Goal: Task Accomplishment & Management: Use online tool/utility

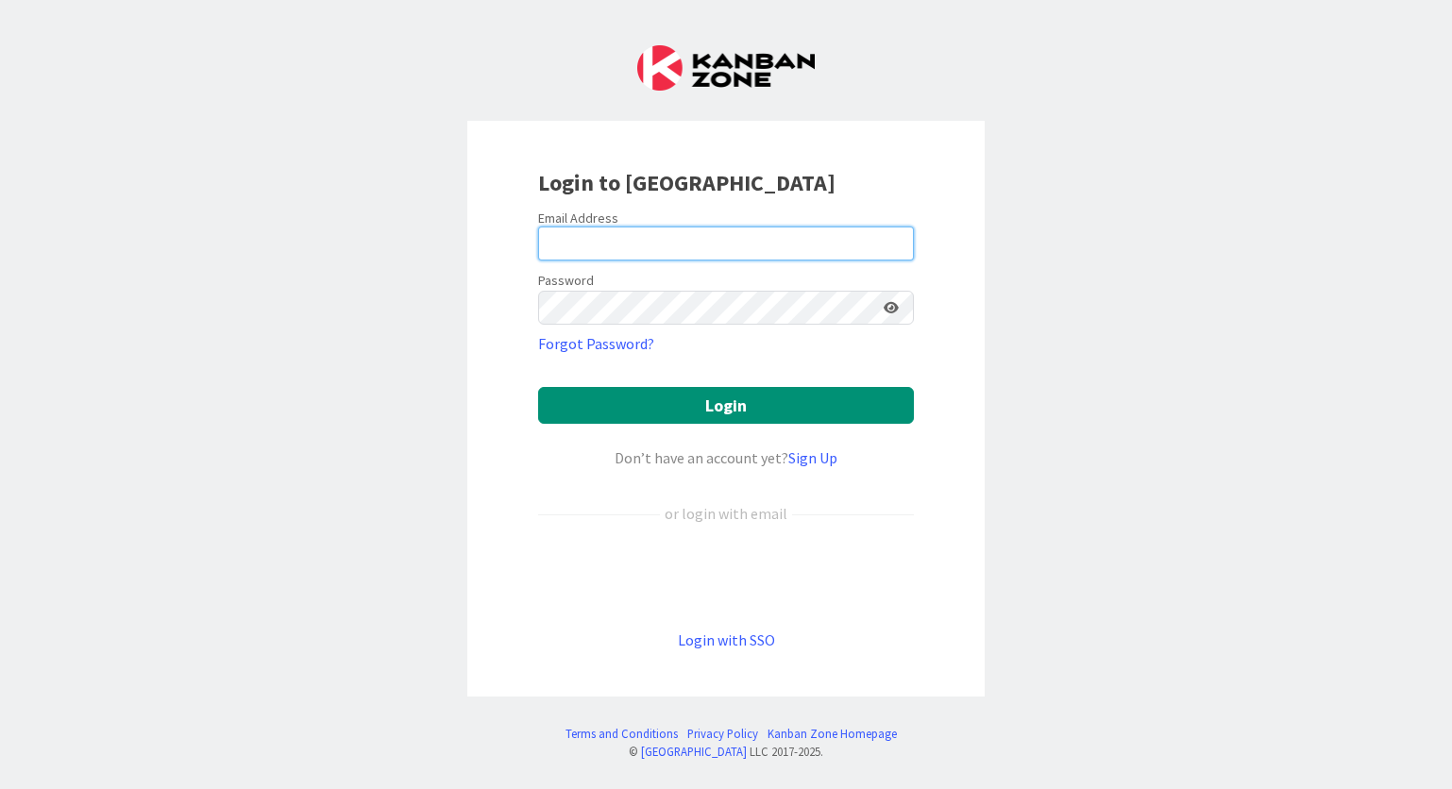
click at [593, 247] on input "email" at bounding box center [726, 244] width 376 height 34
click at [0, 788] on com-1password-button at bounding box center [0, 789] width 0 height 0
type input "[PERSON_NAME][EMAIL_ADDRESS][DOMAIN_NAME]"
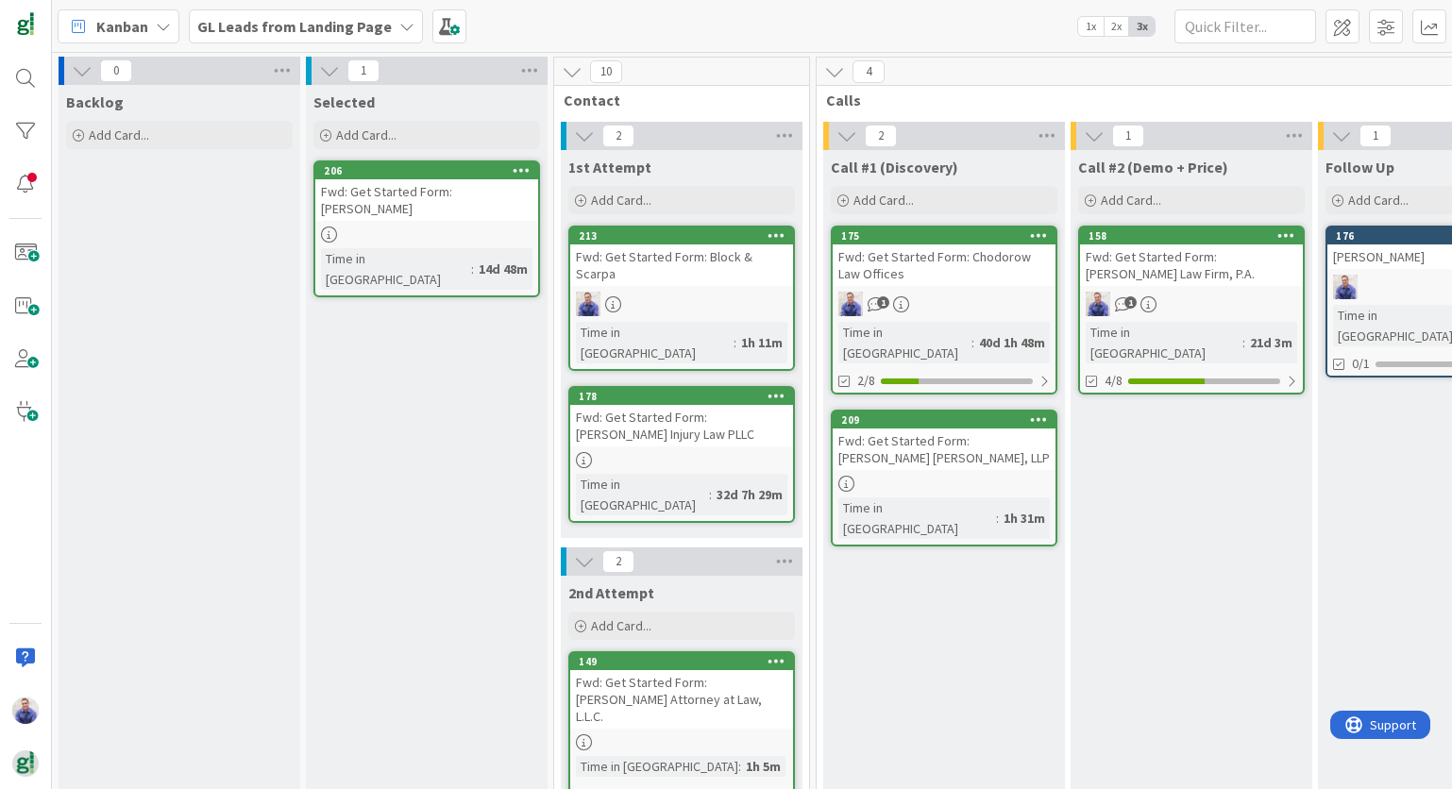
click at [399, 22] on icon at bounding box center [406, 26] width 15 height 15
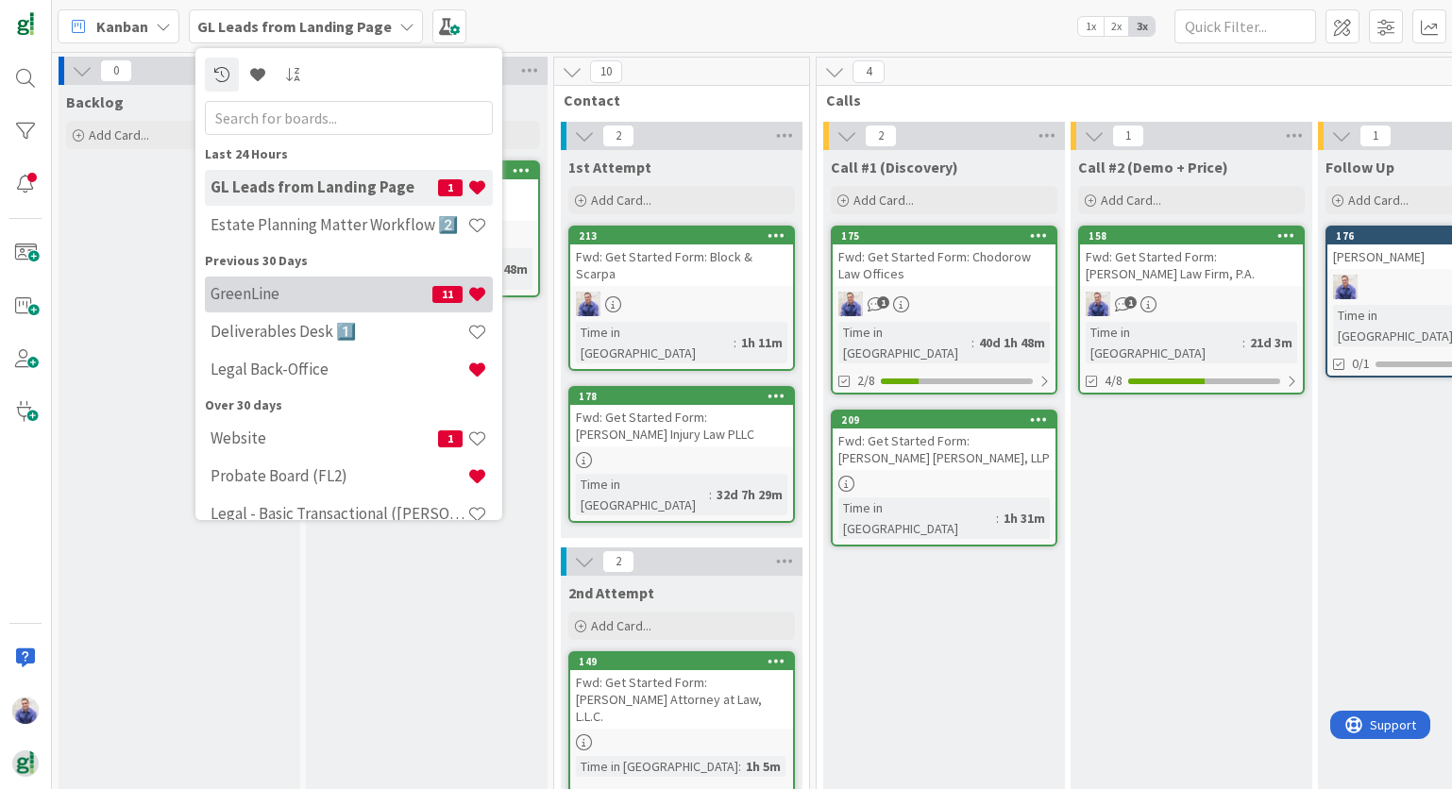
click at [258, 296] on h4 "GreenLine" at bounding box center [322, 293] width 222 height 19
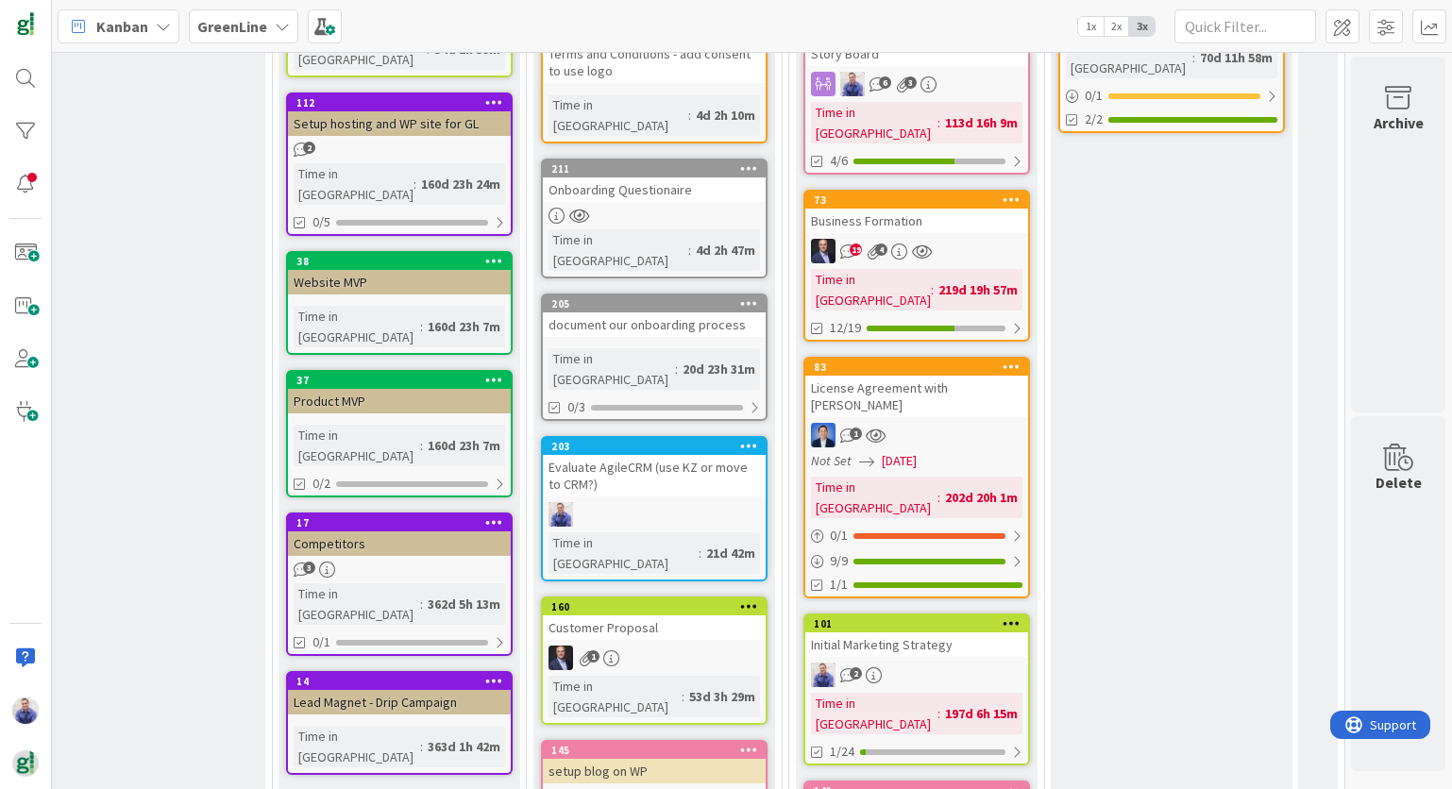
scroll to position [273, 2891]
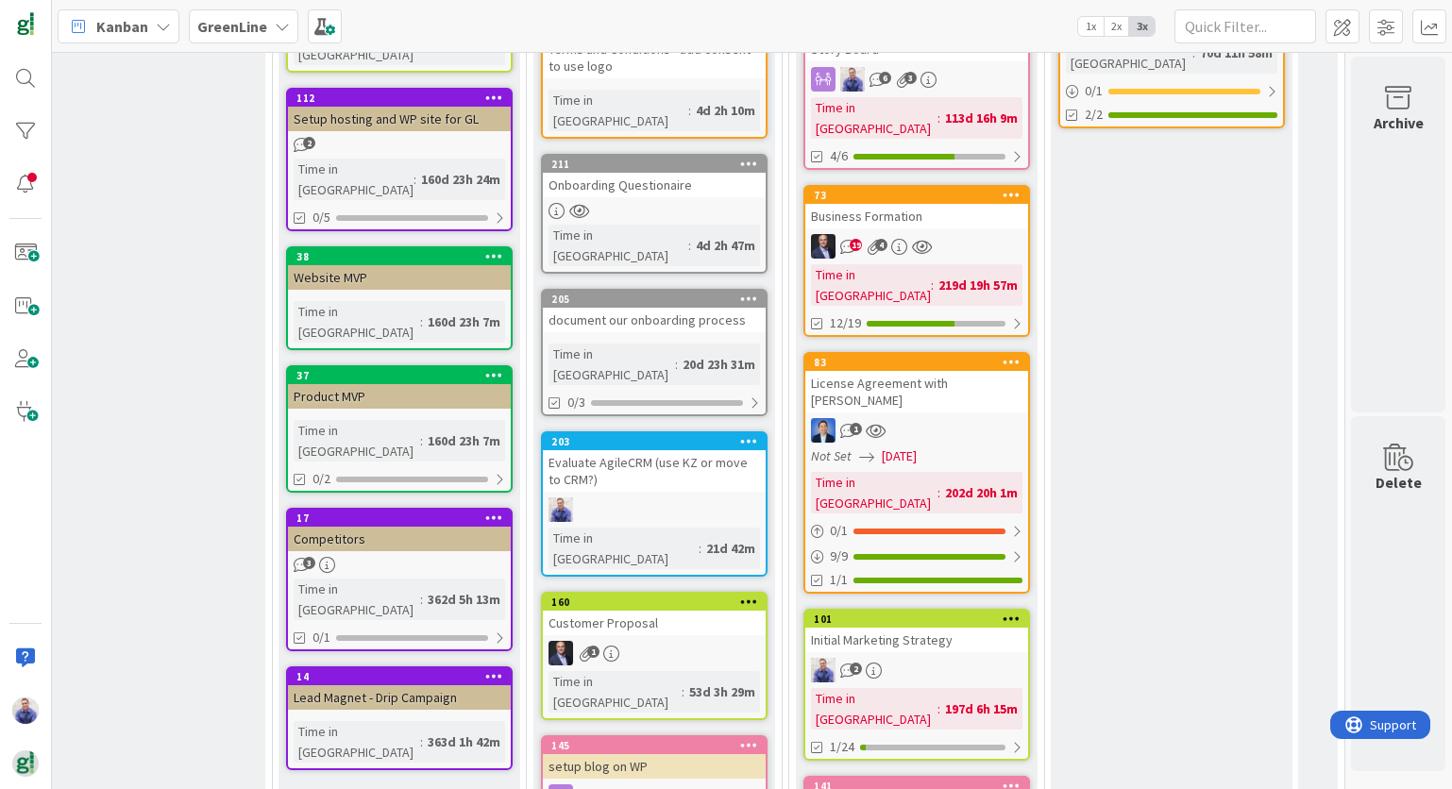
click at [636, 308] on div "document our onboarding process" at bounding box center [654, 320] width 223 height 25
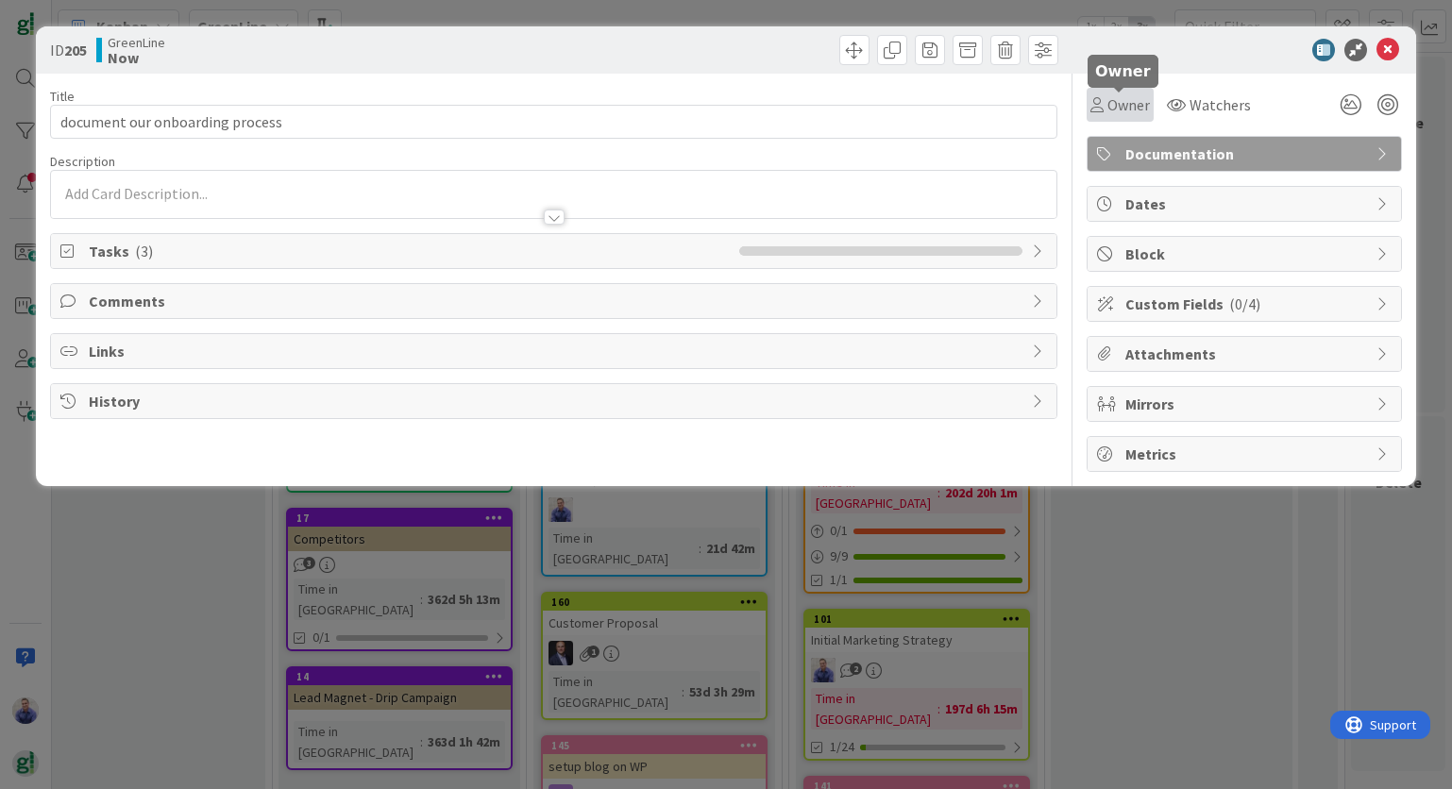
click at [1130, 97] on span "Owner" at bounding box center [1128, 104] width 42 height 23
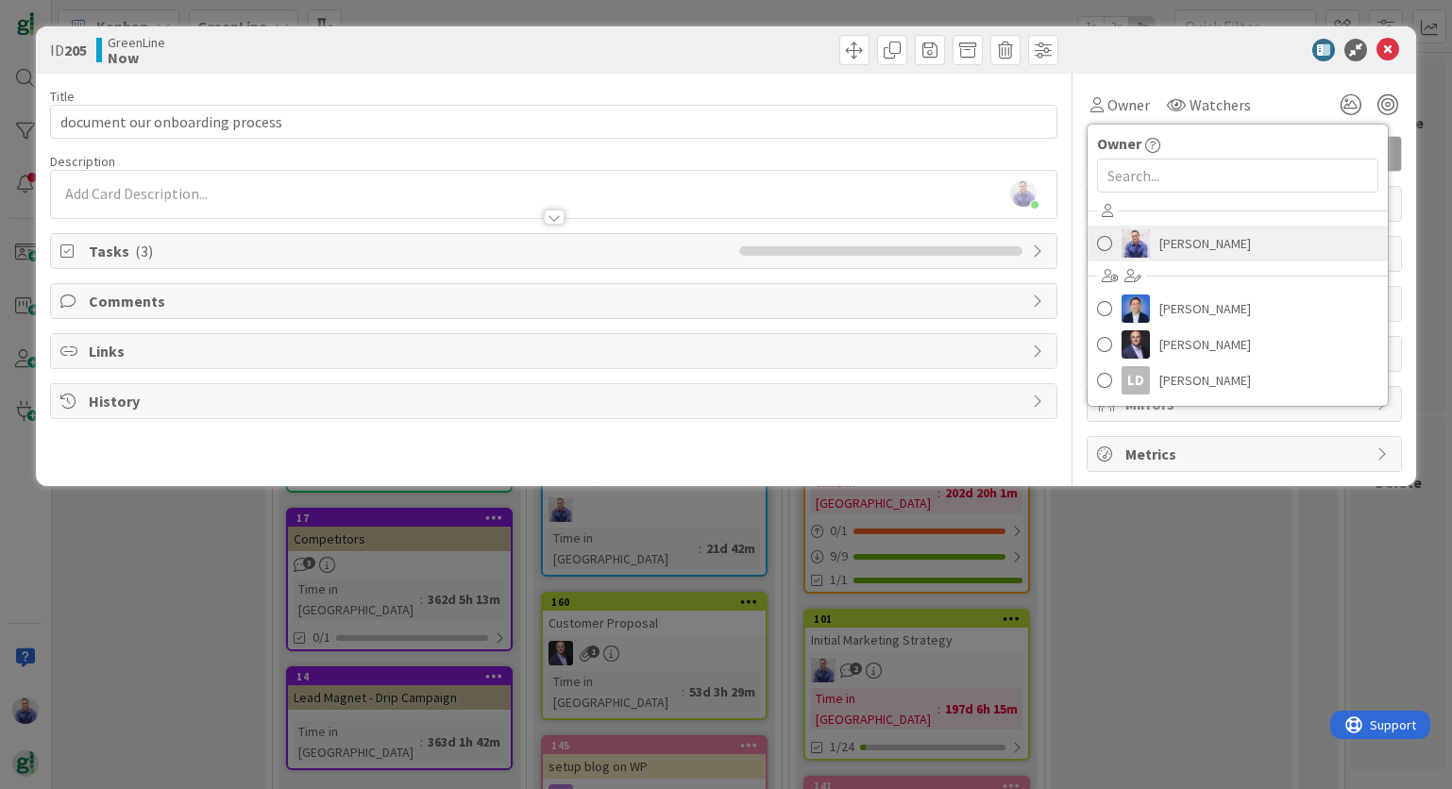
click at [1162, 243] on span "[PERSON_NAME]" at bounding box center [1205, 243] width 92 height 28
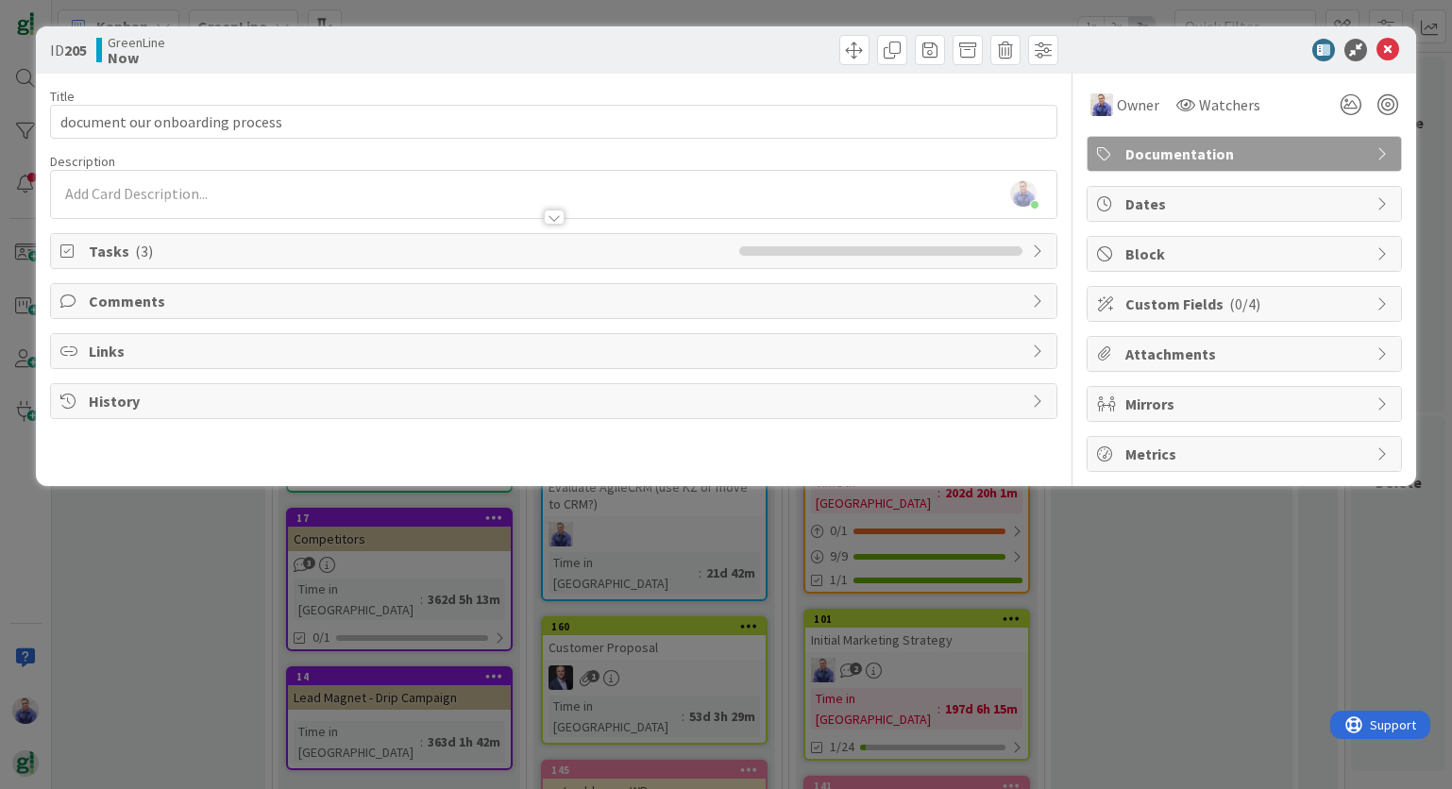
click at [1315, 146] on span "Documentation" at bounding box center [1246, 154] width 242 height 23
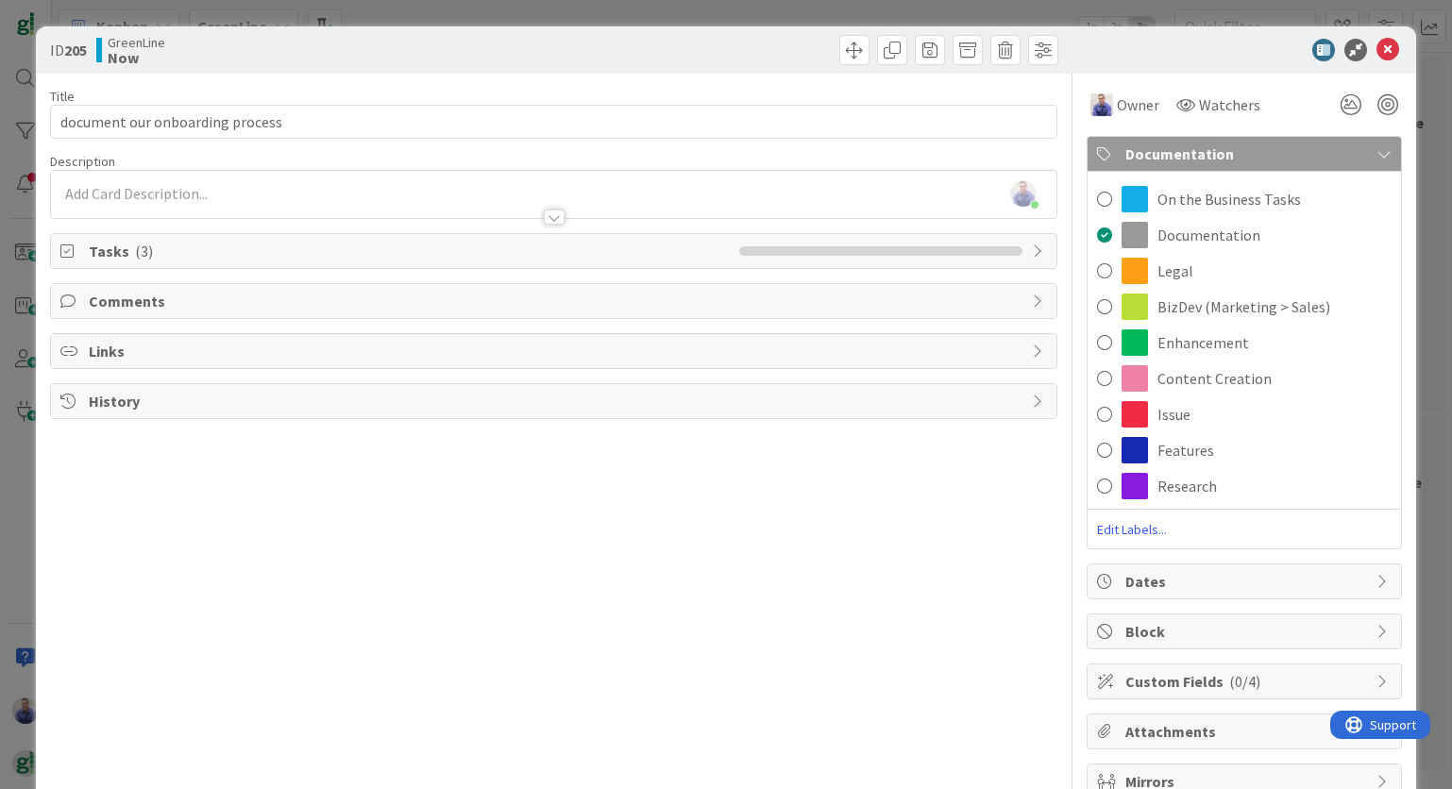
click at [1315, 146] on span "Documentation" at bounding box center [1246, 154] width 242 height 23
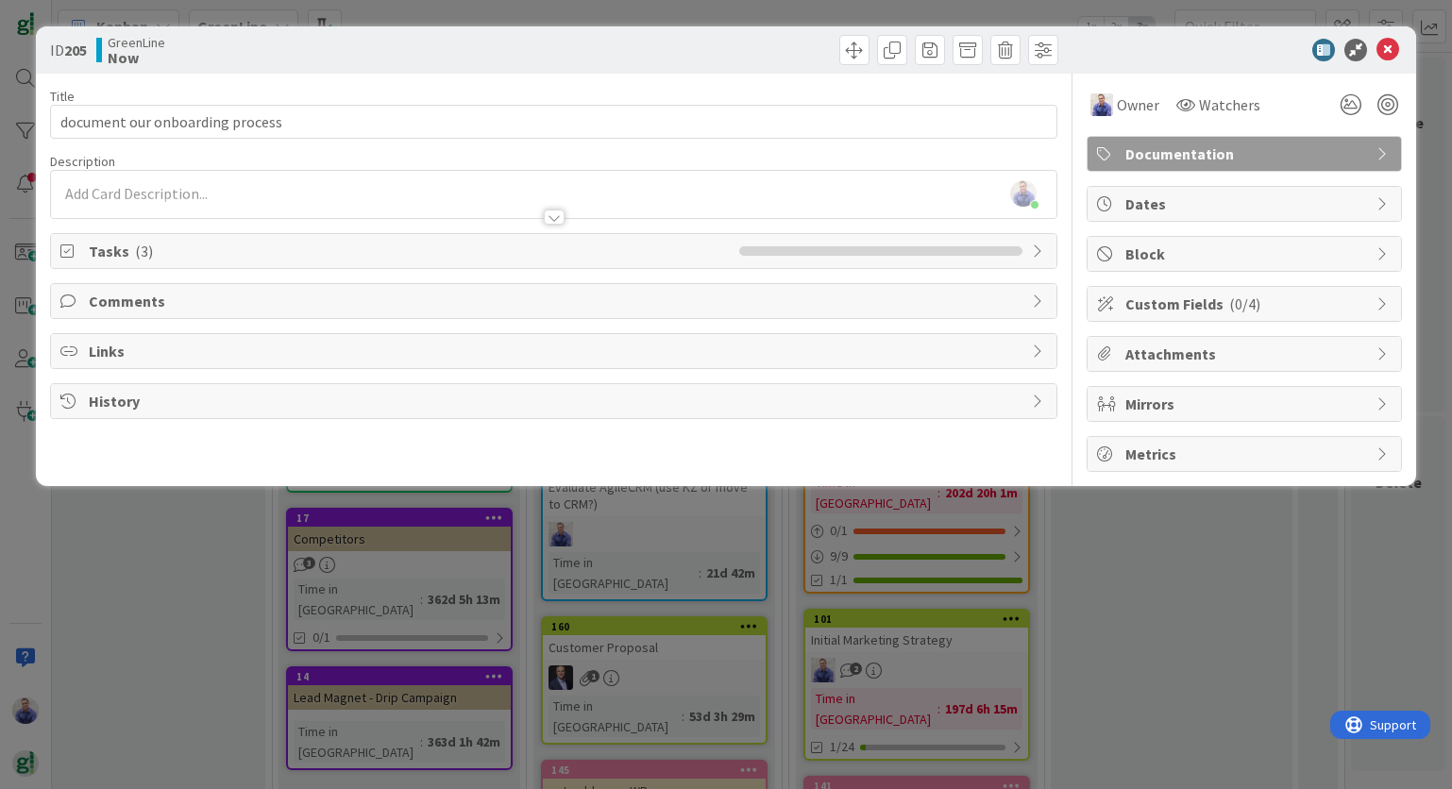
click at [1314, 146] on span "Documentation" at bounding box center [1246, 154] width 242 height 23
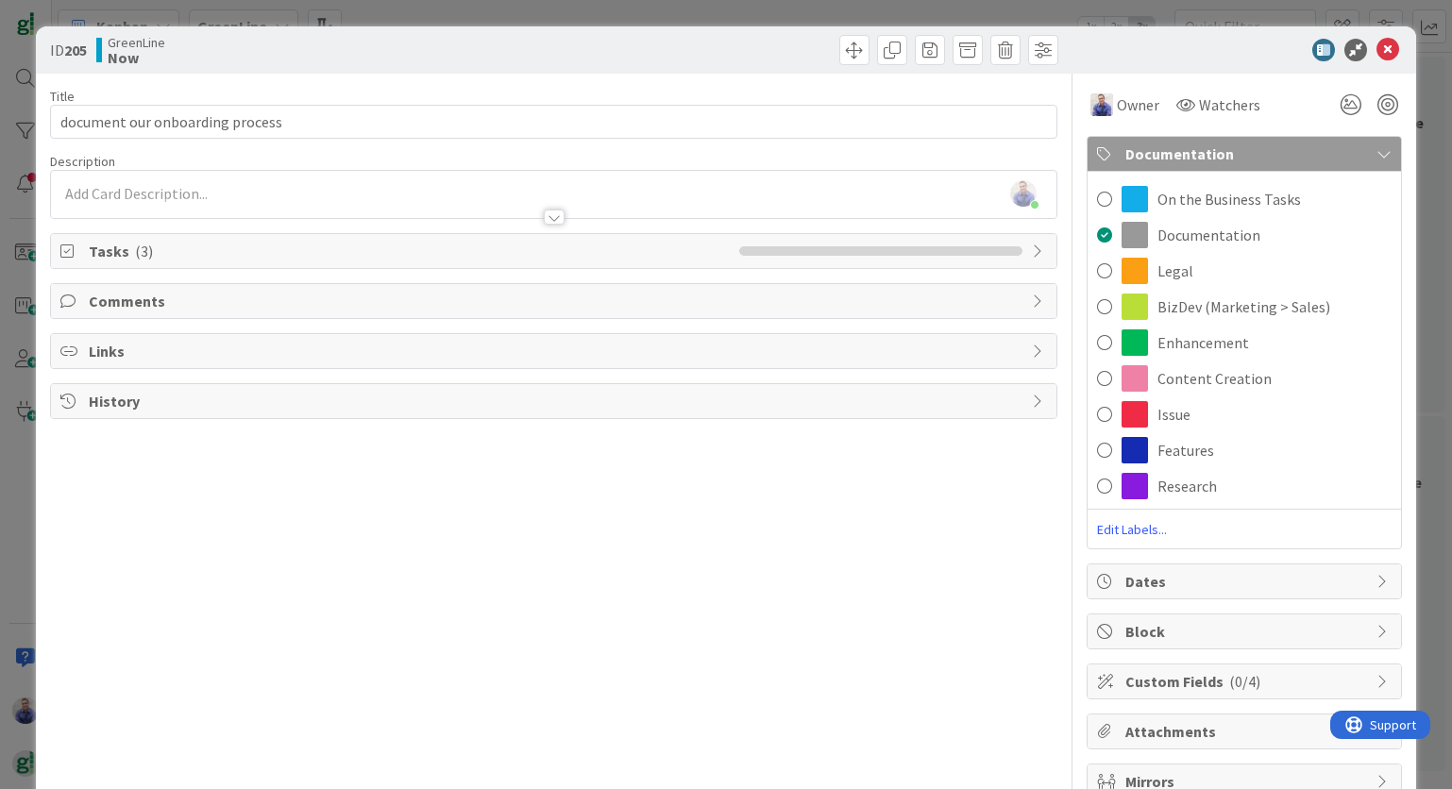
click at [1314, 147] on span "Documentation" at bounding box center [1246, 154] width 242 height 23
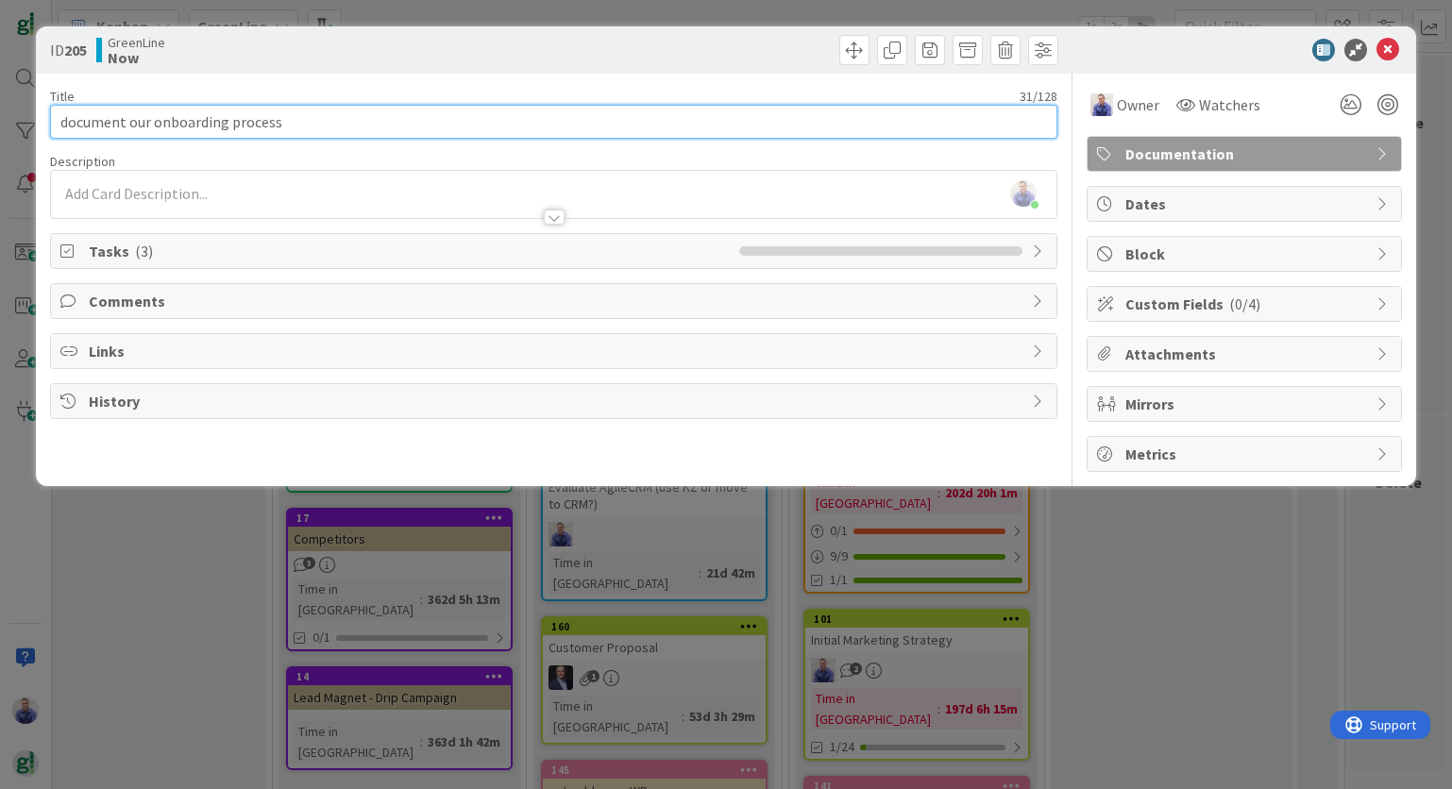
click at [129, 127] on input "document our onboarding process" at bounding box center [553, 122] width 1006 height 34
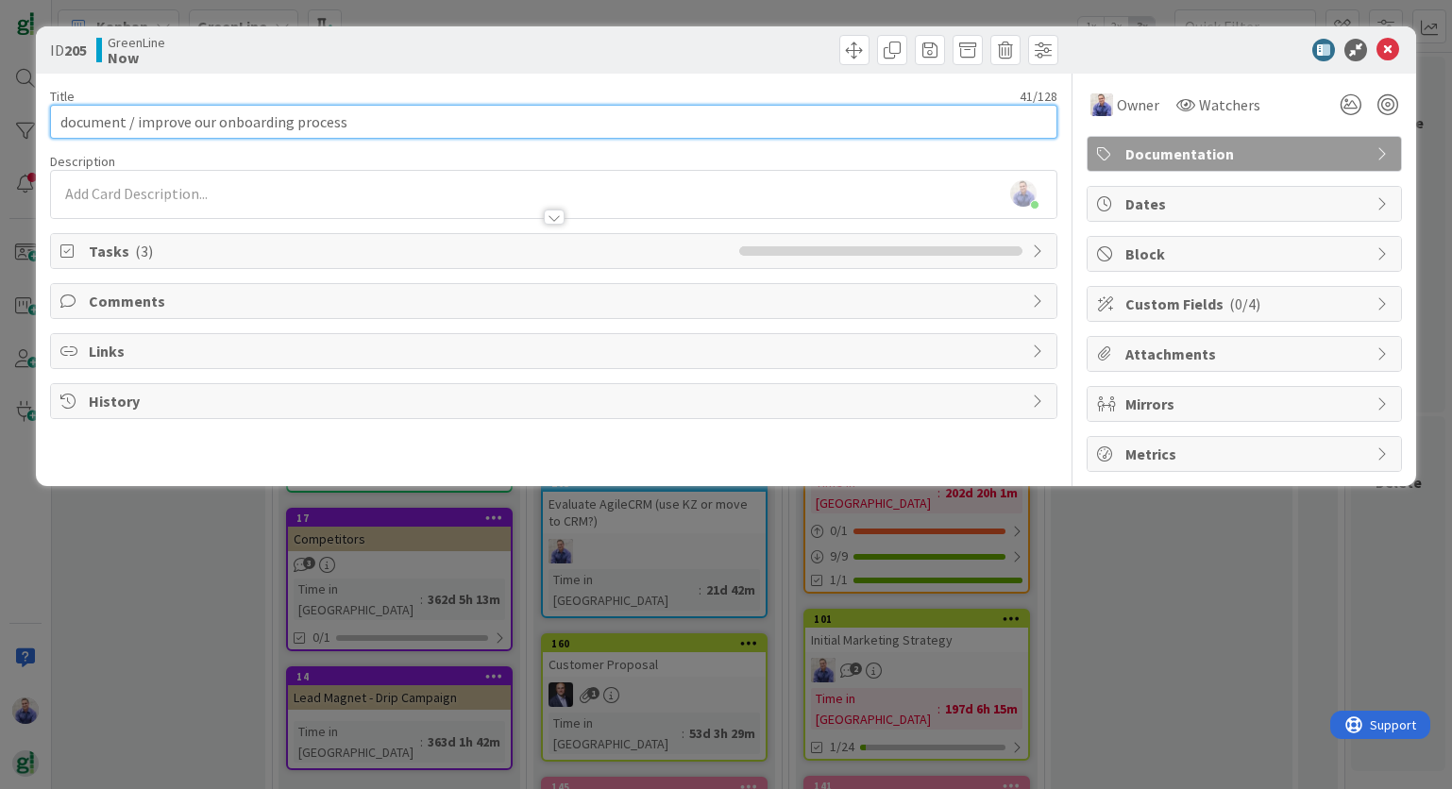
type input "document / improve our onboarding process"
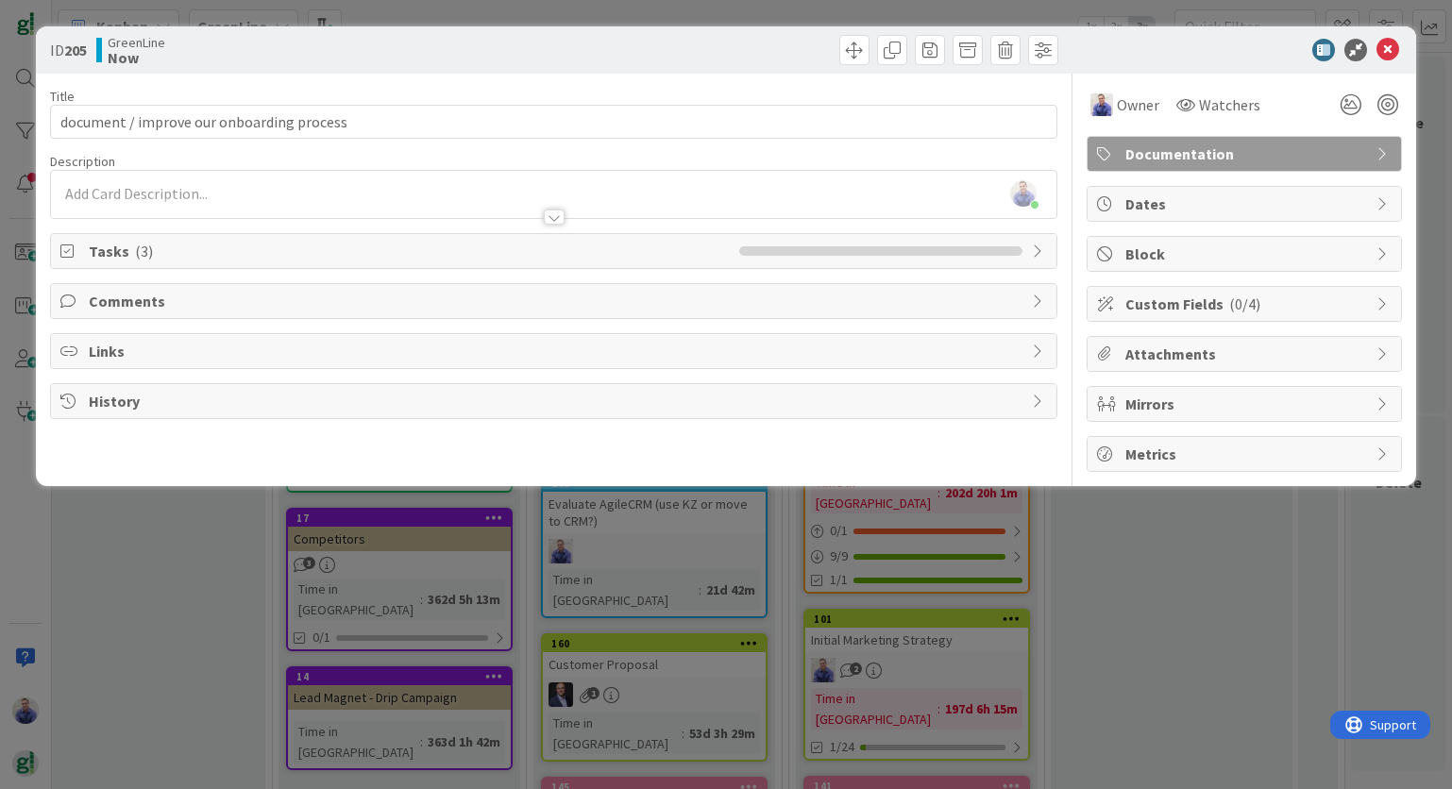
click at [1246, 48] on div at bounding box center [1235, 50] width 334 height 23
click at [1393, 49] on icon at bounding box center [1387, 50] width 23 height 23
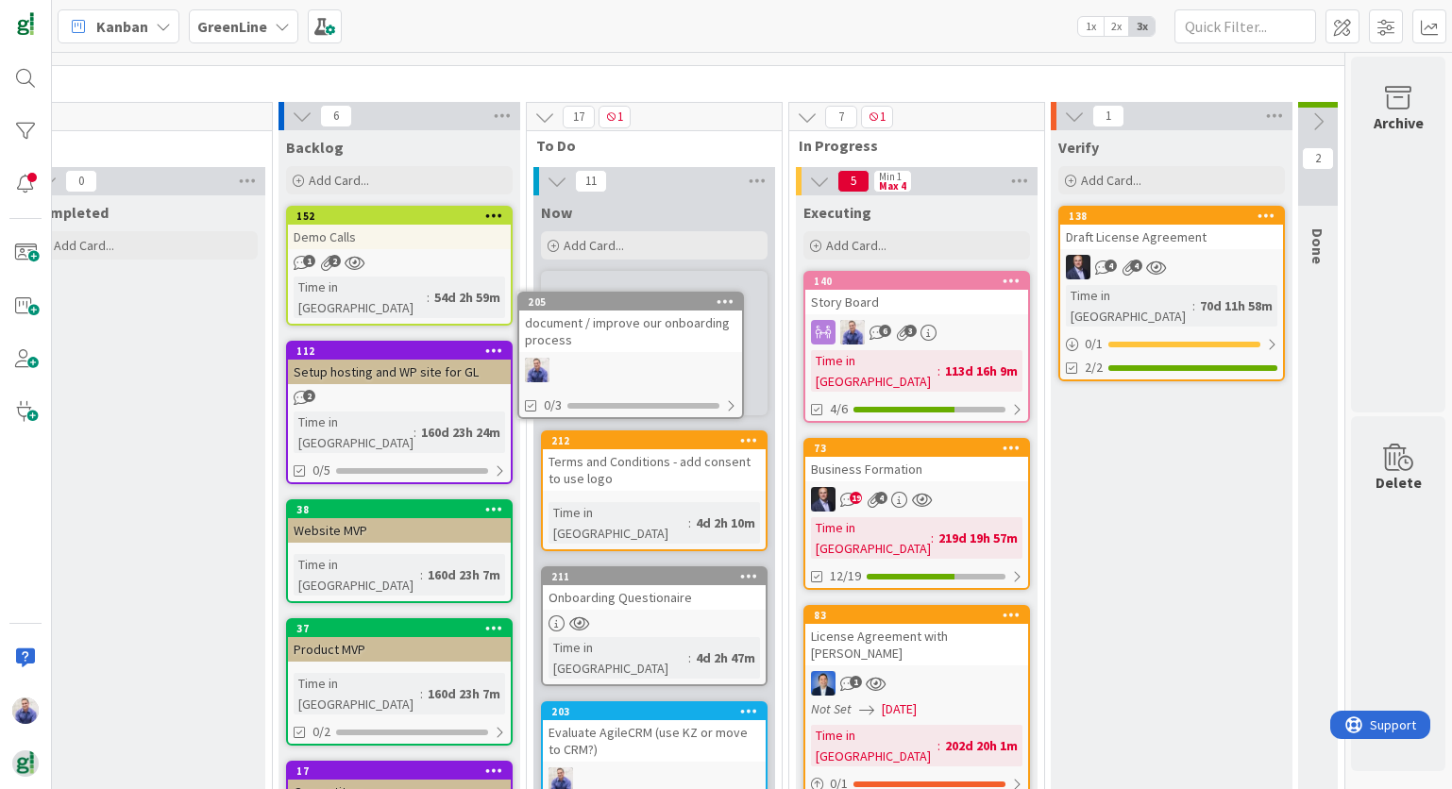
scroll to position [18, 2891]
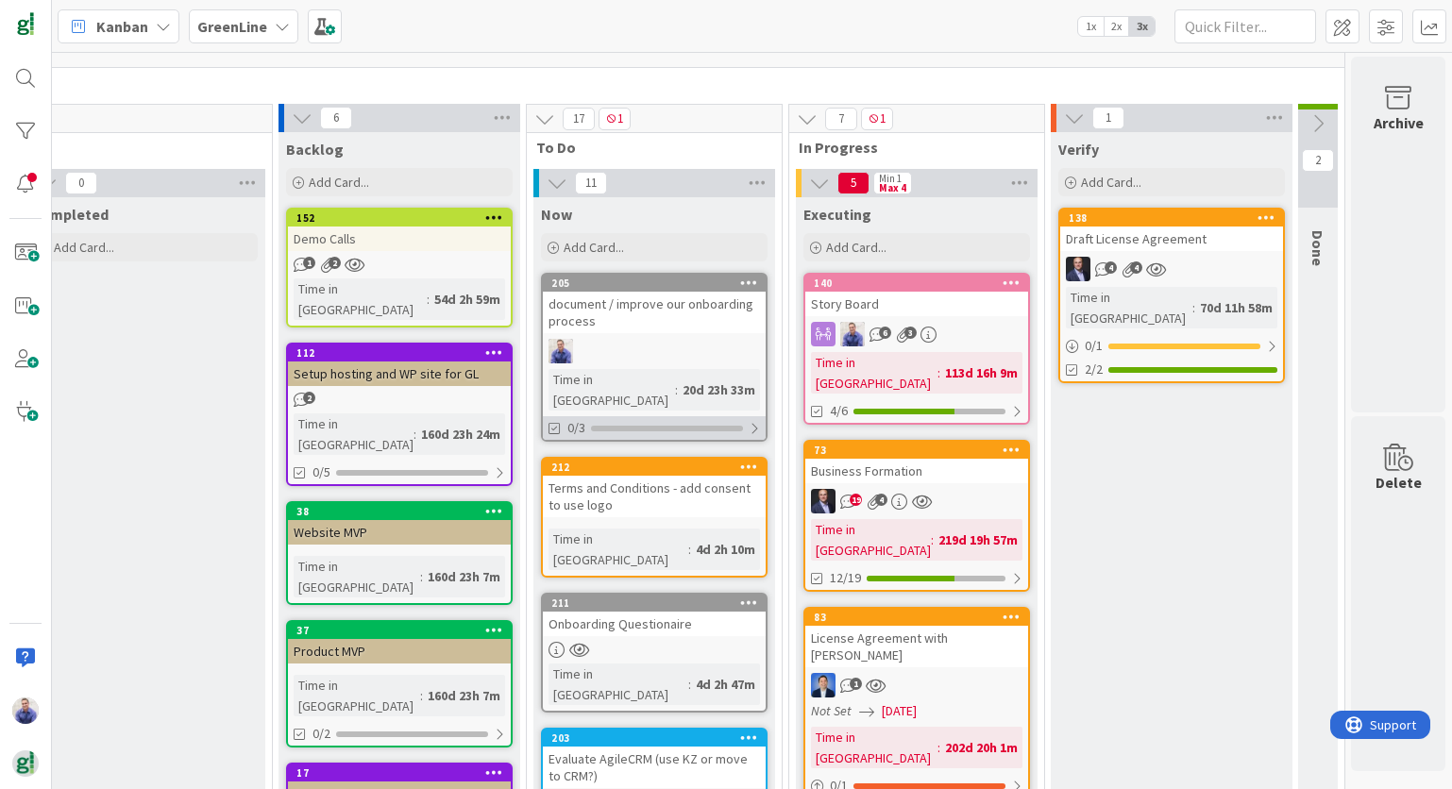
click at [749, 421] on div at bounding box center [754, 428] width 11 height 15
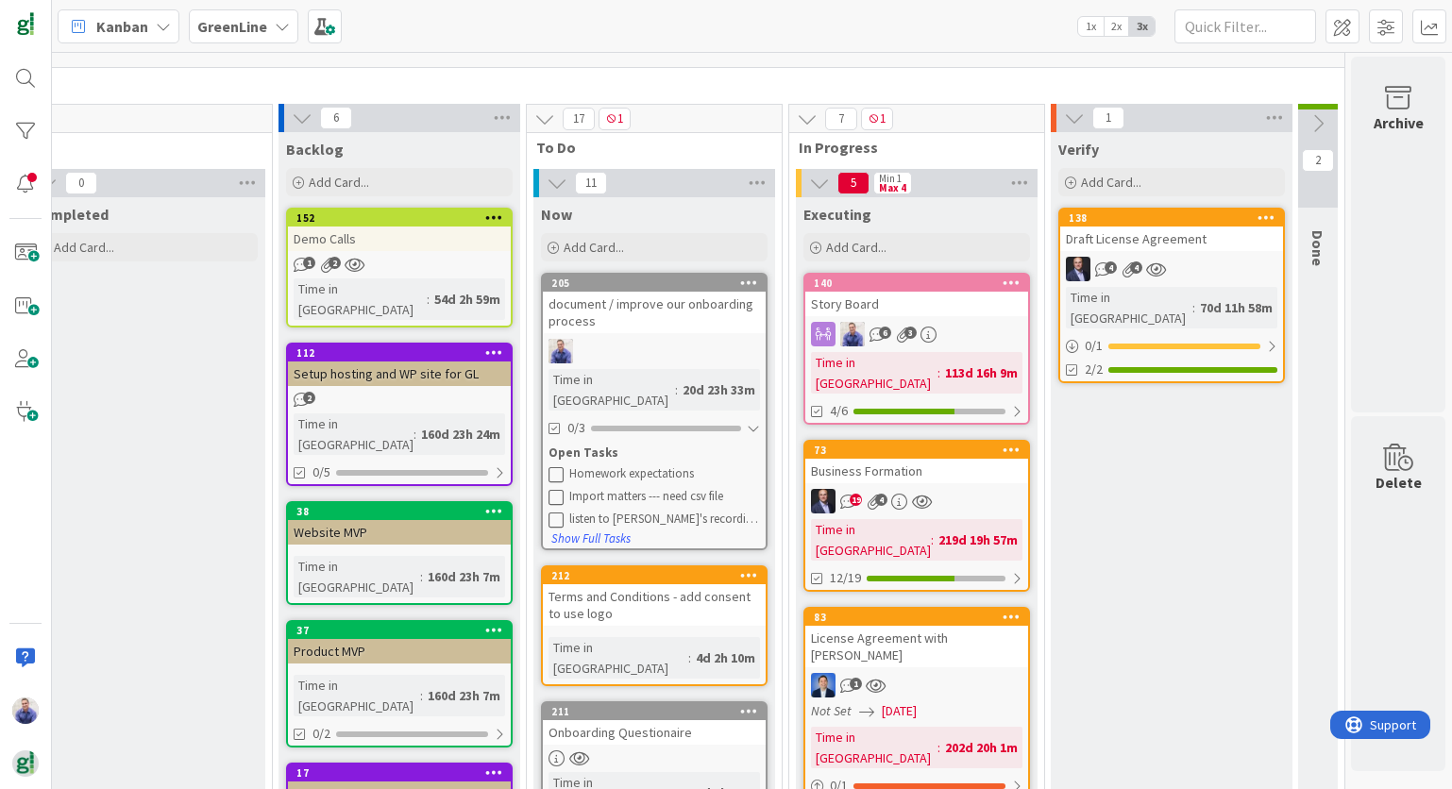
click at [740, 704] on icon at bounding box center [749, 710] width 18 height 13
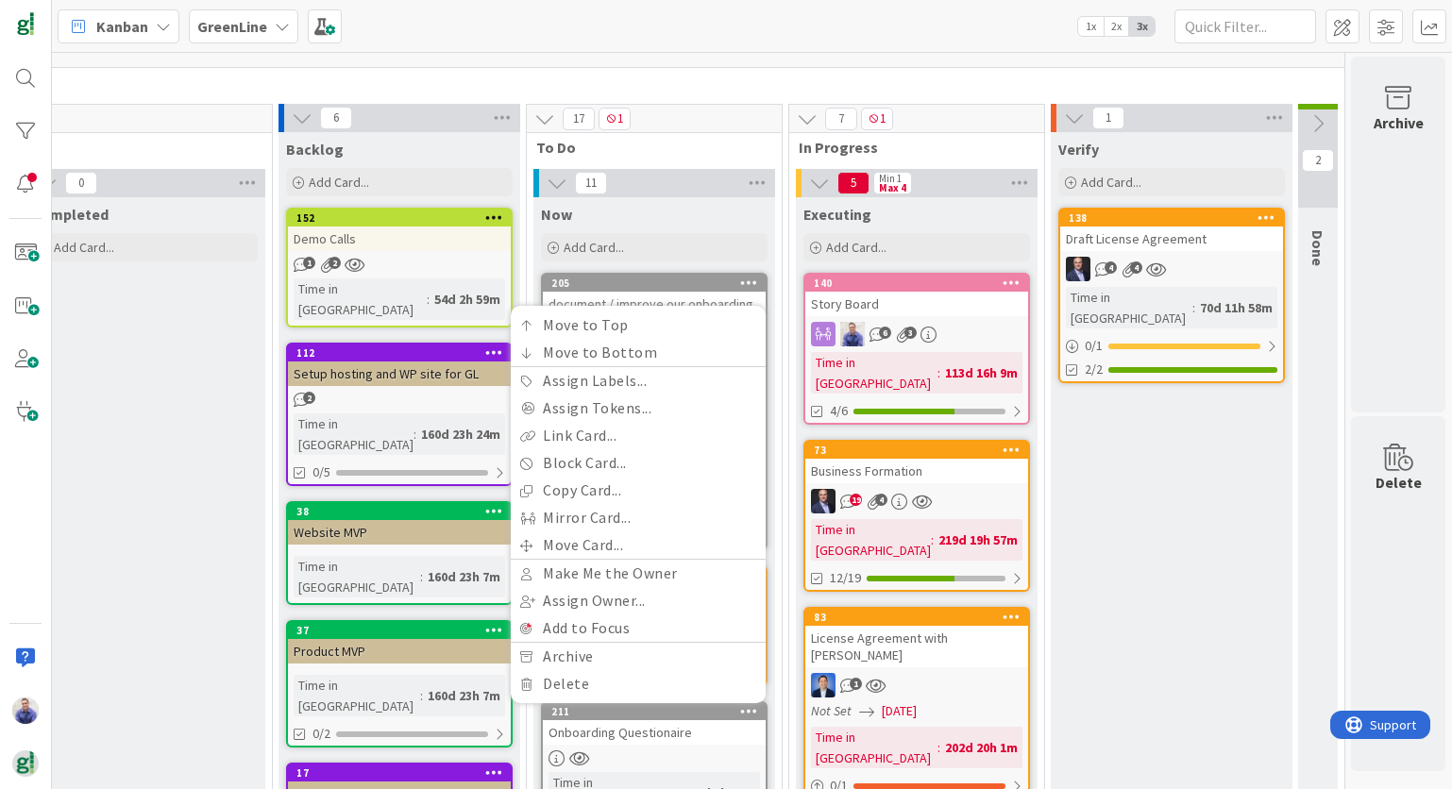
click at [666, 720] on div "Onboarding Questionaire" at bounding box center [654, 732] width 223 height 25
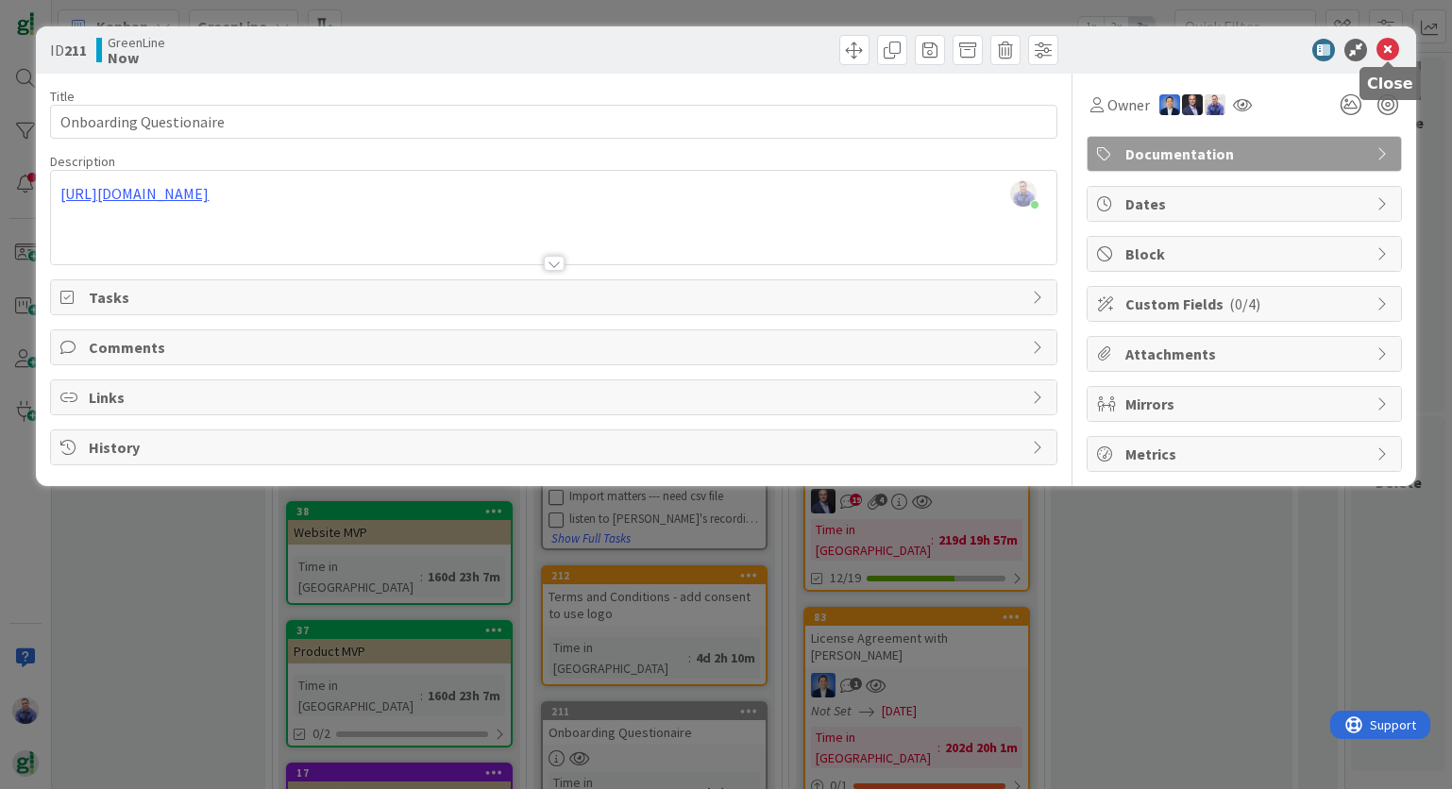
click at [1389, 44] on icon at bounding box center [1387, 50] width 23 height 23
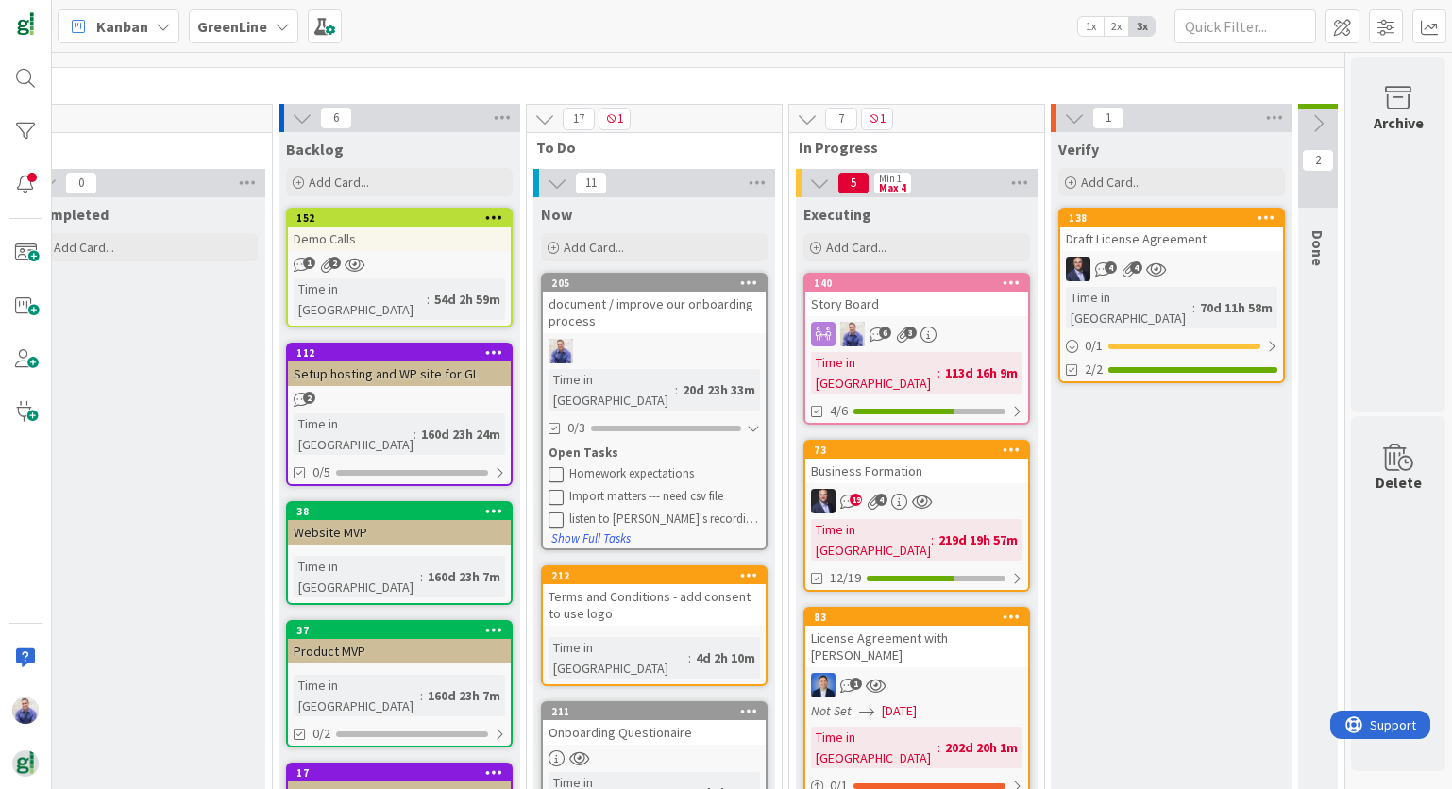
click at [271, 31] on div "GreenLine" at bounding box center [244, 26] width 110 height 34
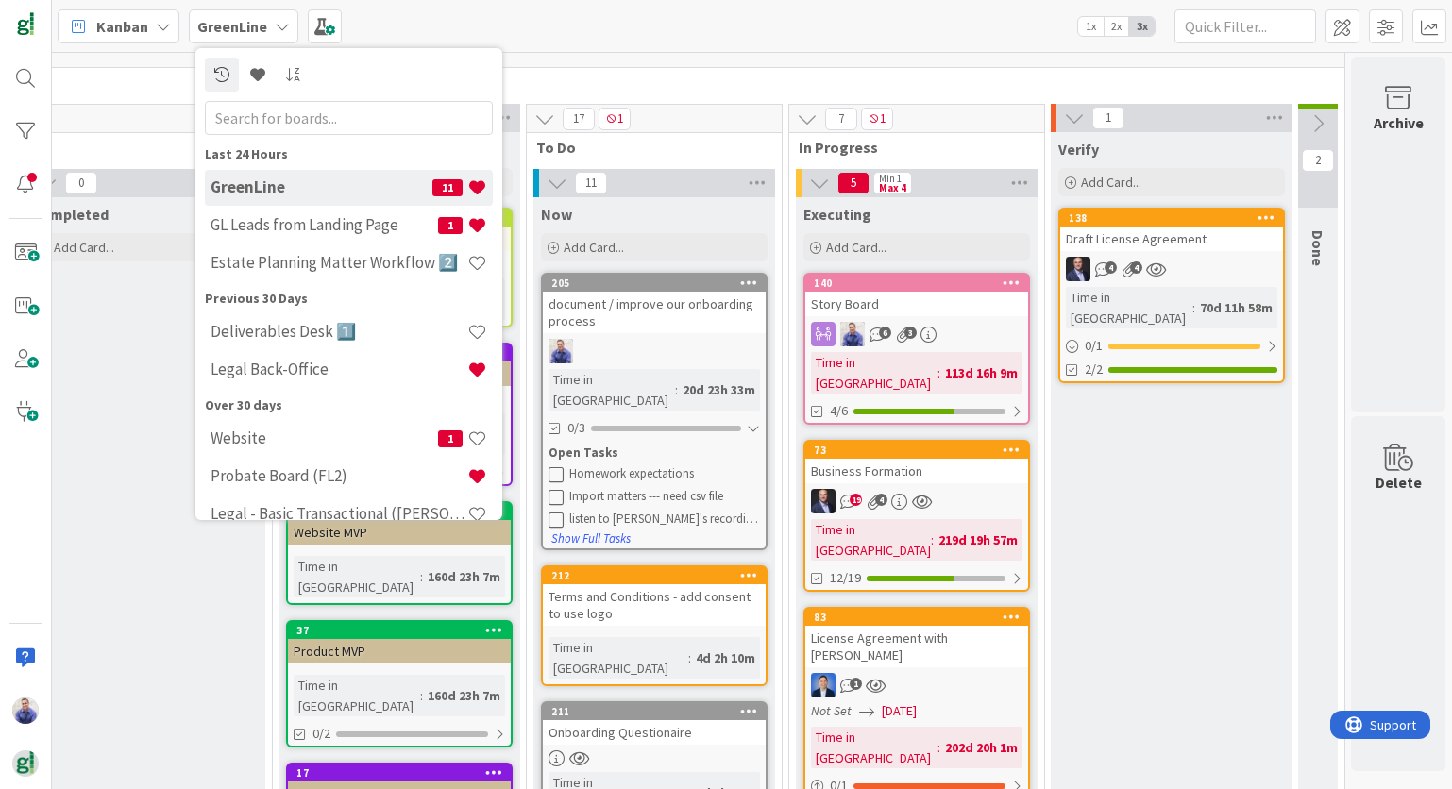
scroll to position [24, 0]
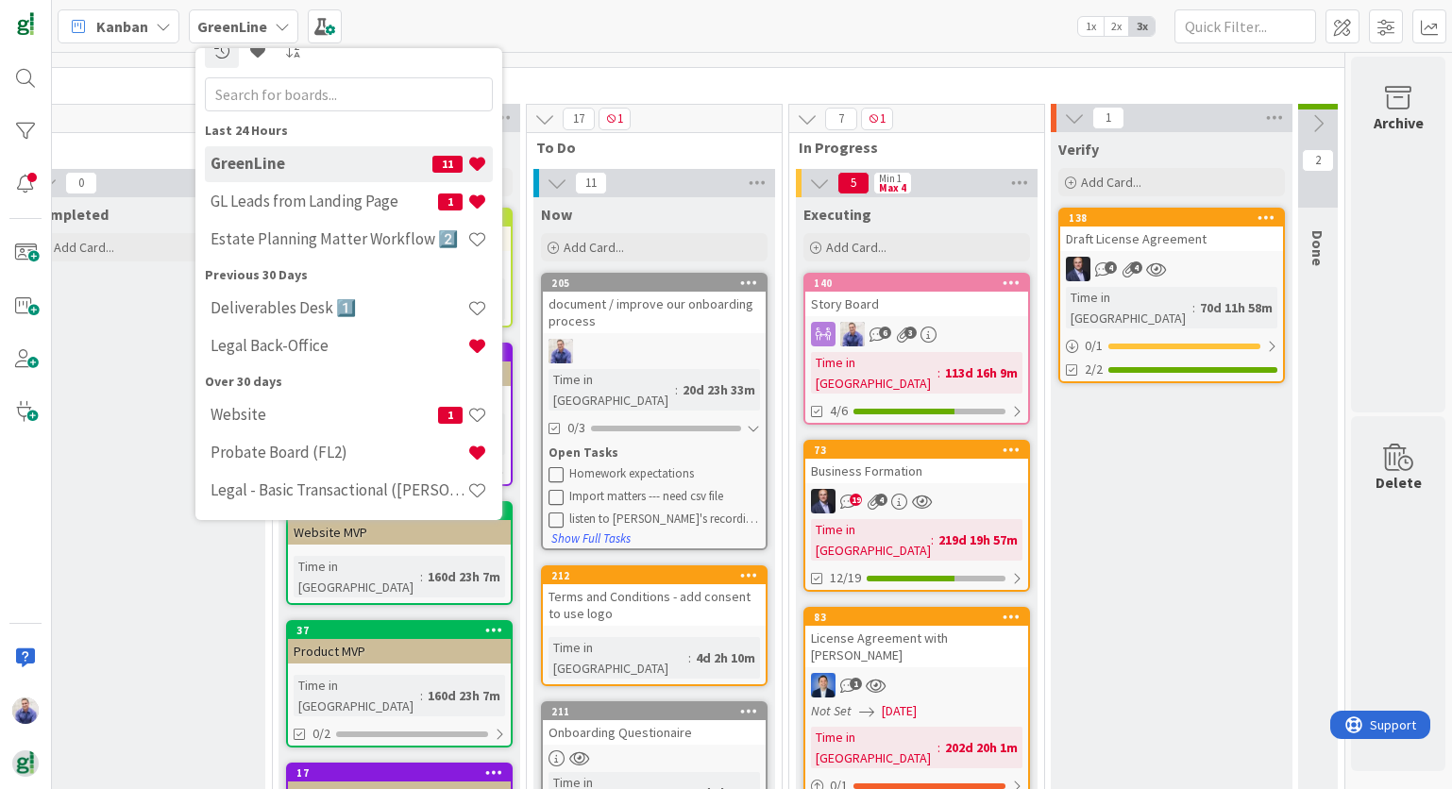
click at [585, 40] on div "Kanban GreenLine Last 24 Hours GreenLine 11 GL Leads from Landing Page 1 Estate…" at bounding box center [752, 26] width 1400 height 52
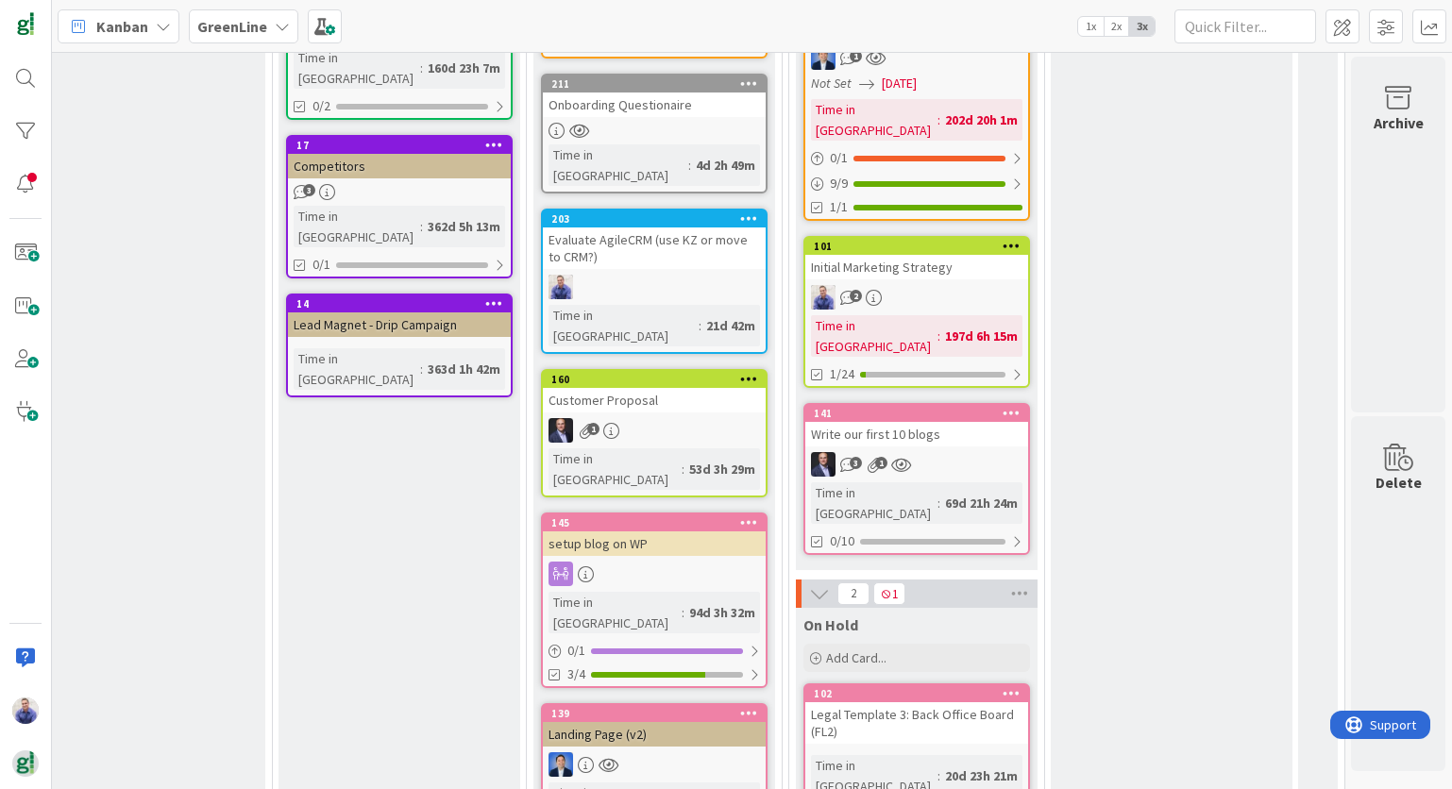
scroll to position [1078, 2891]
